Goal: Task Accomplishment & Management: Use online tool/utility

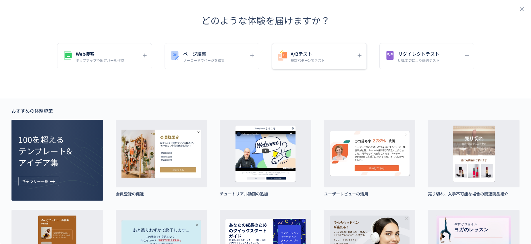
click at [304, 59] on p "複数パターンでテスト" at bounding box center [308, 60] width 34 height 5
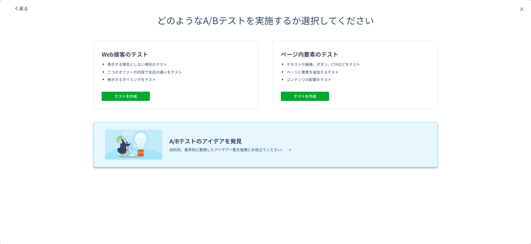
click at [269, 140] on h3 "A/Bテストのアイデアを発見" at bounding box center [230, 140] width 122 height 9
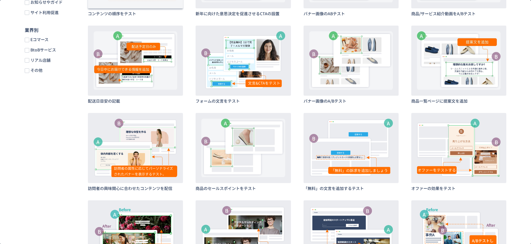
scroll to position [231, 0]
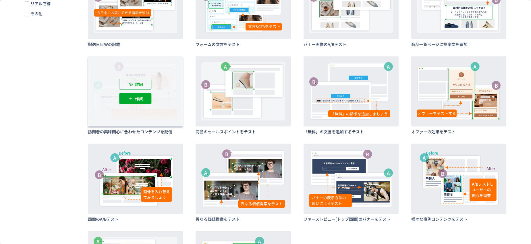
scroll to position [127, 0]
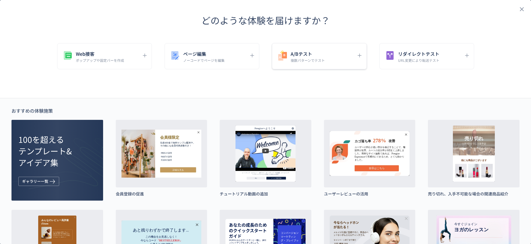
click at [304, 49] on div "A/Bテスト 複数パターンでテスト" at bounding box center [319, 56] width 95 height 26
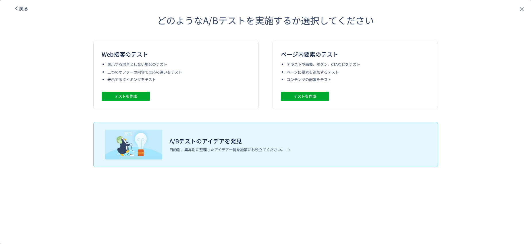
click at [310, 80] on li "コンテンツの配置をテスト" at bounding box center [358, 79] width 143 height 5
click at [299, 101] on div "ページ内要素のテスト テキストや画像、ボタン、CTAなどをテスト ページに要素を追加するテスト コンテンツの配置をテスト テストを作成" at bounding box center [354, 75] width 165 height 68
click at [303, 97] on span "テストを作成" at bounding box center [305, 96] width 22 height 9
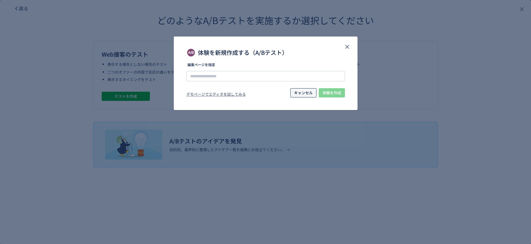
click at [312, 91] on span "キャンセル" at bounding box center [303, 92] width 19 height 9
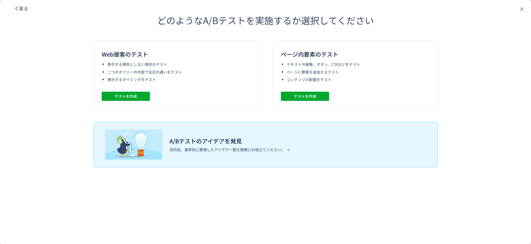
click at [322, 65] on li "テキストや画像、ボタン、CTAなどをテスト" at bounding box center [358, 64] width 143 height 5
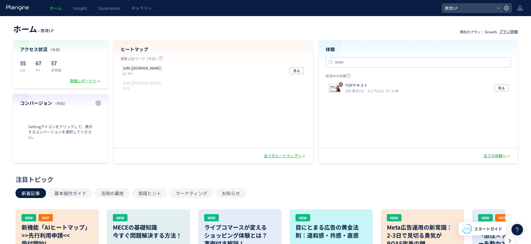
click at [386, 121] on div "TOPテキスト 288 表示UU 4.17%(12) ゴール率 見る" at bounding box center [418, 113] width 199 height 67
click at [491, 156] on div "全ての体験へ" at bounding box center [497, 155] width 27 height 5
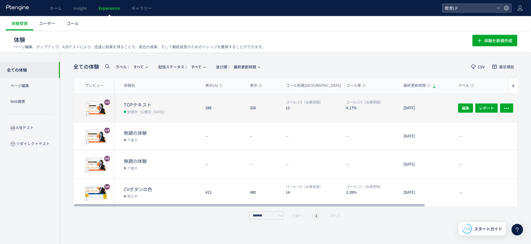
click at [190, 111] on dd "配信中 (公開日: 2025/10/08)" at bounding box center [162, 111] width 77 height 7
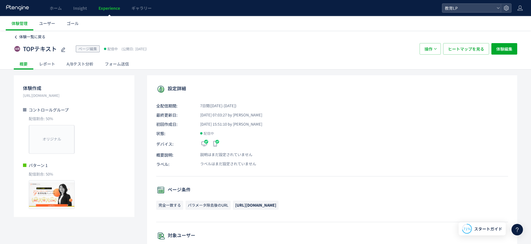
click at [22, 36] on span "体験一覧に戻る" at bounding box center [32, 36] width 26 height 5
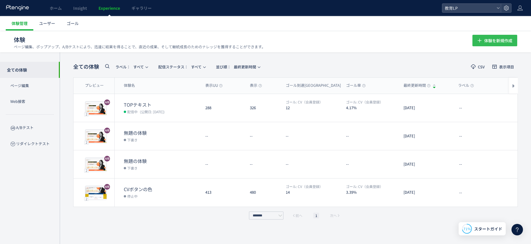
click at [483, 43] on button "体験を新規作成" at bounding box center [494, 40] width 45 height 11
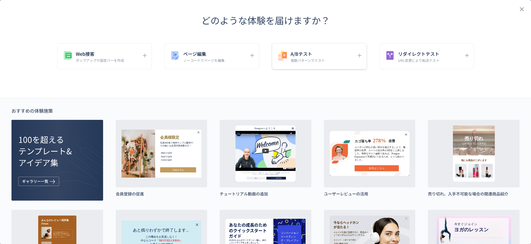
click at [320, 57] on h5 "A/Bテスト" at bounding box center [308, 54] width 34 height 8
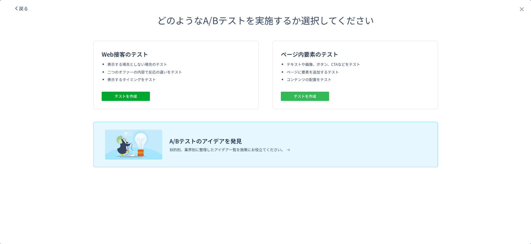
click at [302, 93] on span "テストを作成" at bounding box center [305, 96] width 22 height 9
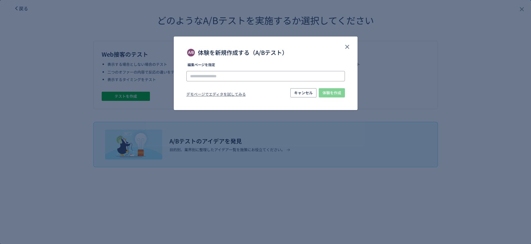
click at [297, 72] on input "体験を新規作成する（A/Bテスト）" at bounding box center [265, 76] width 159 height 10
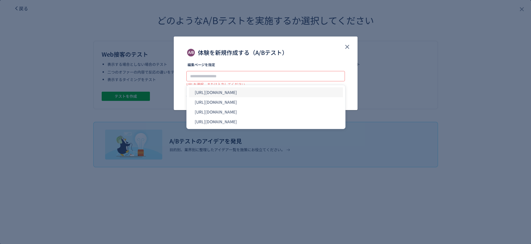
click at [267, 95] on li "https://kyouikutenshoku.com/LP1/" at bounding box center [266, 92] width 154 height 10
type input "**********"
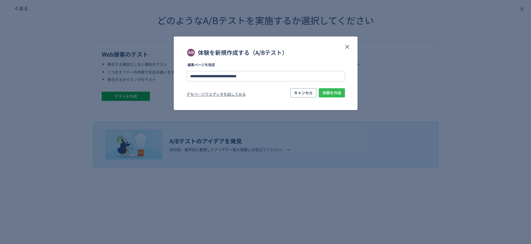
click at [328, 92] on span "体験を作成" at bounding box center [331, 92] width 19 height 9
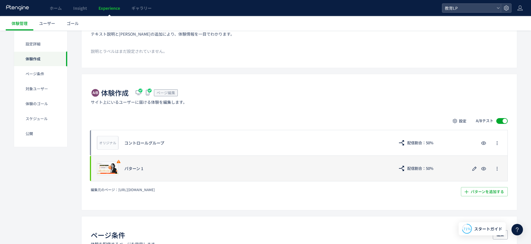
scroll to position [78, 0]
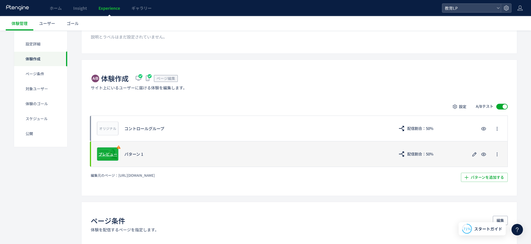
click at [113, 156] on span "プレビュー" at bounding box center [107, 153] width 19 height 5
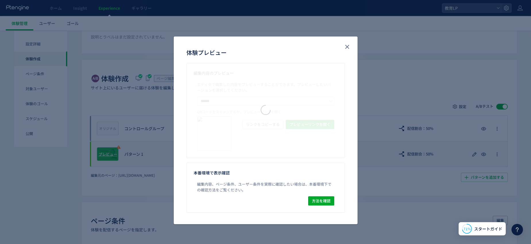
click at [113, 156] on div "体験プレビュー 編集内容のプレビュー エディタで編集した内容をプレビューすることができます。 プレビューしたいバージョンを選択してください。 ****** コ…" at bounding box center [265, 122] width 531 height 244
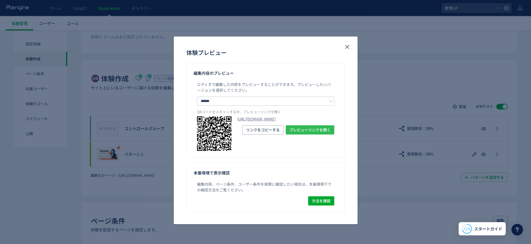
click at [301, 134] on span "プレビューリンクを開く" at bounding box center [309, 129] width 41 height 9
click at [343, 48] on button "close" at bounding box center [347, 46] width 9 height 9
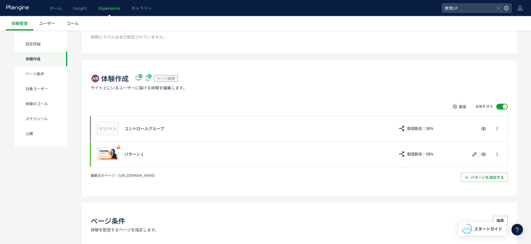
click at [34, 57] on div "体験作成" at bounding box center [40, 58] width 53 height 15
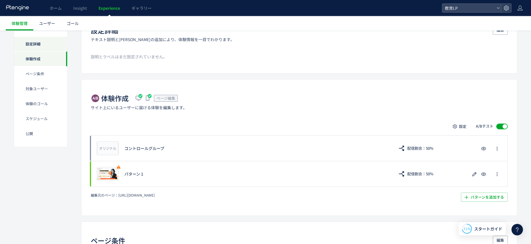
click at [37, 43] on div "設定詳細" at bounding box center [40, 43] width 53 height 15
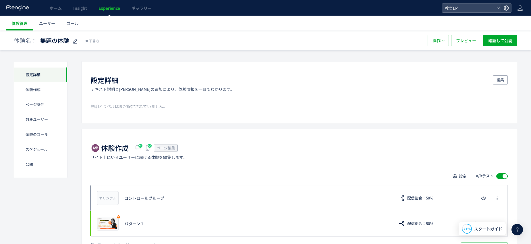
scroll to position [0, 0]
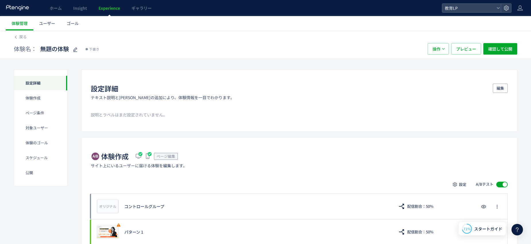
click at [18, 30] on div "戻る" at bounding box center [265, 34] width 503 height 9
click at [20, 26] on link "体験管理" at bounding box center [20, 23] width 28 height 14
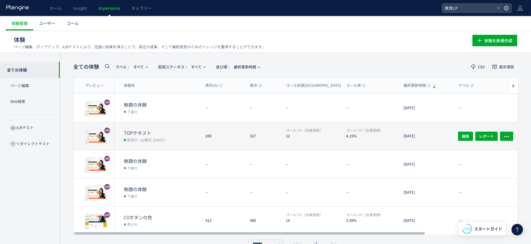
click at [191, 133] on dt "TOPテキスト" at bounding box center [162, 133] width 77 height 7
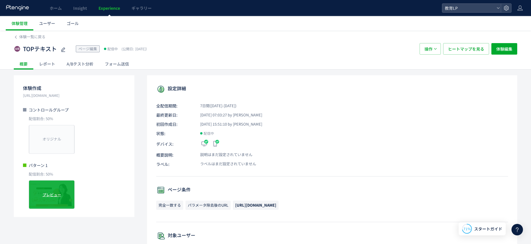
click at [58, 196] on span "プレビュー" at bounding box center [51, 194] width 19 height 5
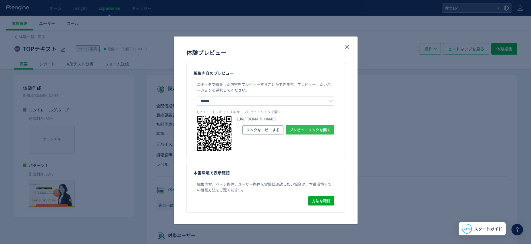
click at [304, 134] on span "プレビューリンクを開く" at bounding box center [309, 129] width 41 height 9
